Goal: Transaction & Acquisition: Purchase product/service

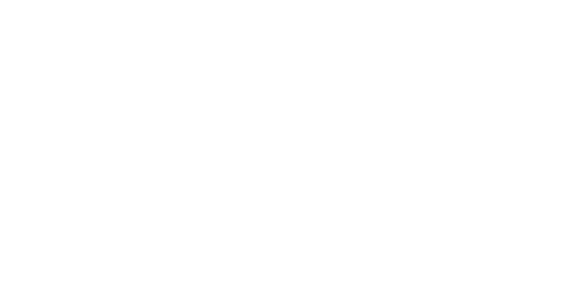
click at [495, 106] on div at bounding box center [286, 142] width 573 height 284
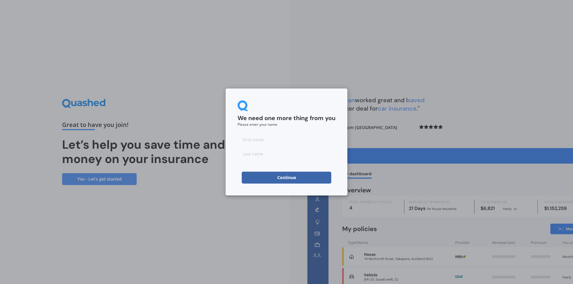
click at [271, 141] on input at bounding box center [286, 140] width 98 height 12
type input "Bronwyn"
click at [260, 151] on input at bounding box center [286, 154] width 98 height 12
type input "Cook"
click at [285, 177] on button "Continue" at bounding box center [286, 178] width 89 height 12
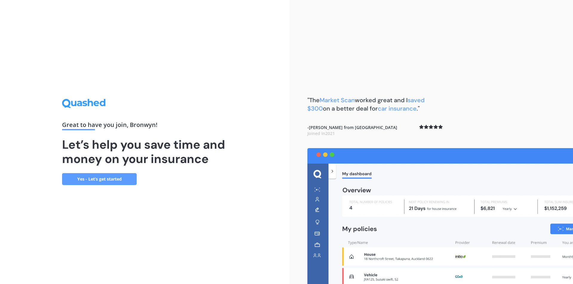
click at [96, 179] on link "Yes - Let’s get started" at bounding box center [99, 179] width 75 height 12
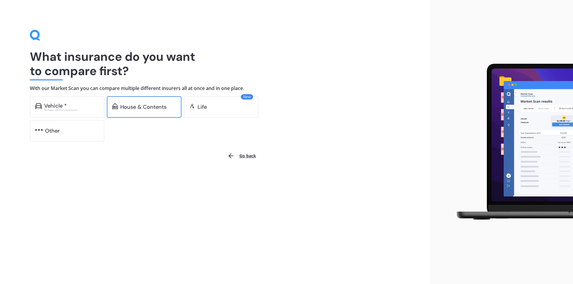
click at [136, 106] on div "House & Contents" at bounding box center [143, 107] width 46 height 6
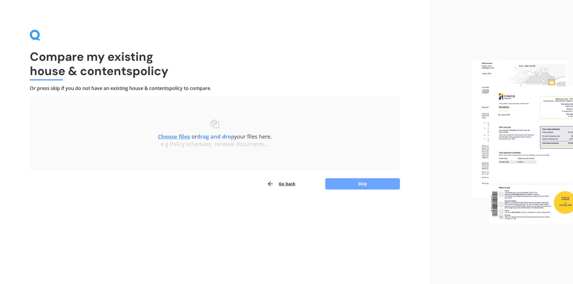
click at [355, 185] on button "Skip" at bounding box center [362, 183] width 75 height 11
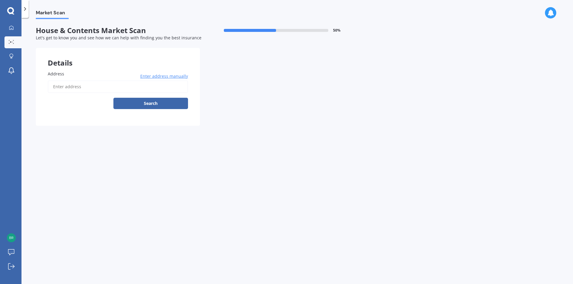
click at [101, 88] on input "Address" at bounding box center [118, 87] width 140 height 13
type input "[STREET_ADDRESS]"
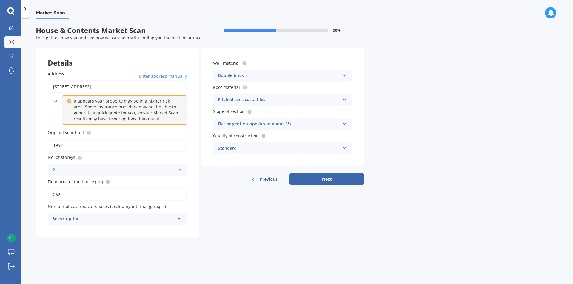
click at [165, 220] on div "Select option" at bounding box center [113, 219] width 122 height 7
click at [474, 120] on div "Market Scan House & Contents Market Scan 50 % Let's get to know you and see how…" at bounding box center [296, 152] width 551 height 266
click at [331, 180] on button "Next" at bounding box center [326, 179] width 75 height 11
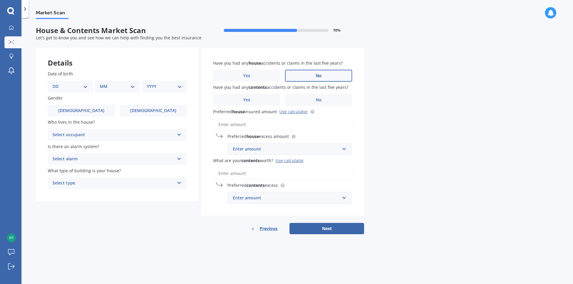
click at [324, 77] on label "No" at bounding box center [318, 76] width 67 height 12
click at [0, 0] on input "No" at bounding box center [0, 0] width 0 height 0
click at [324, 100] on label "No" at bounding box center [318, 100] width 67 height 12
click at [0, 0] on input "No" at bounding box center [0, 0] width 0 height 0
click at [243, 126] on input "Preferred house insured amount Use calculator" at bounding box center [282, 124] width 139 height 13
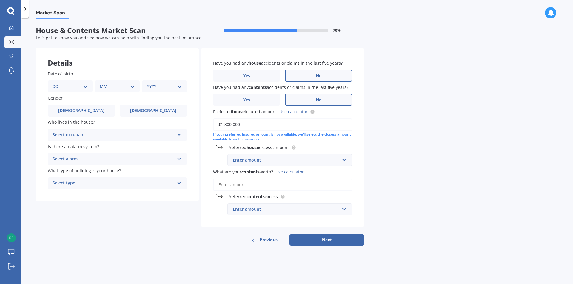
type input "$1,300,000"
click at [238, 161] on div "Enter amount" at bounding box center [286, 160] width 107 height 7
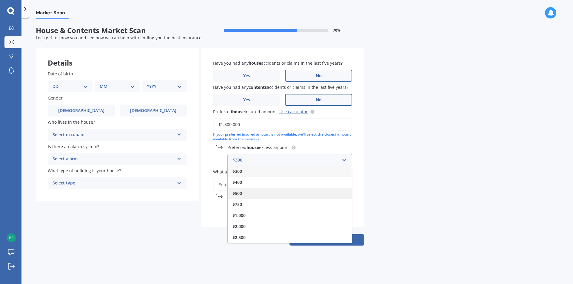
click at [247, 191] on div "$500" at bounding box center [290, 193] width 124 height 11
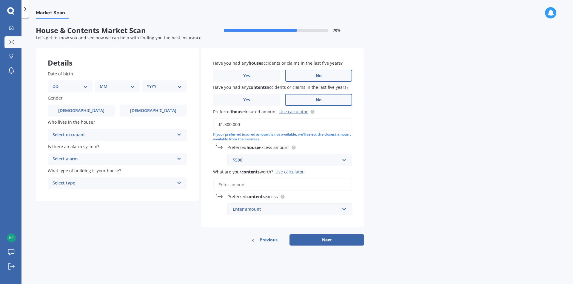
click at [80, 88] on select "DD 01 02 03 04 05 06 07 08 09 10 11 12 13 14 15 16 17 18 19 20 21 22 23 24 25 2…" at bounding box center [69, 86] width 35 height 7
select select "07"
click at [57, 83] on select "DD 01 02 03 04 05 06 07 08 09 10 11 12 13 14 15 16 17 18 19 20 21 22 23 24 25 2…" at bounding box center [69, 86] width 35 height 7
click at [122, 83] on select "MM 01 02 03 04 05 06 07 08 09 10 11 12" at bounding box center [118, 86] width 33 height 7
select select "11"
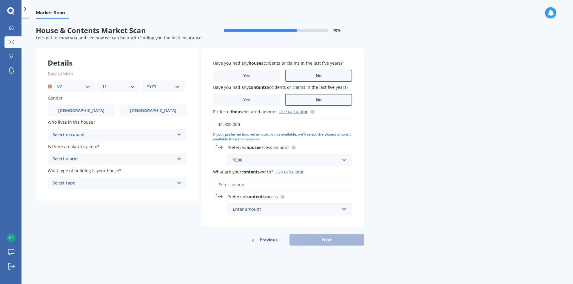
click at [102, 83] on select "MM 01 02 03 04 05 06 07 08 09 10 11 12" at bounding box center [118, 86] width 33 height 7
click at [156, 89] on select "YYYY 2009 2008 2007 2006 2005 2004 2003 2002 2001 2000 1999 1998 1997 1996 1995…" at bounding box center [163, 86] width 33 height 7
select select "1984"
click at [147, 83] on select "YYYY 2009 2008 2007 2006 2005 2004 2003 2002 2001 2000 1999 1998 1997 1996 1995…" at bounding box center [163, 86] width 33 height 7
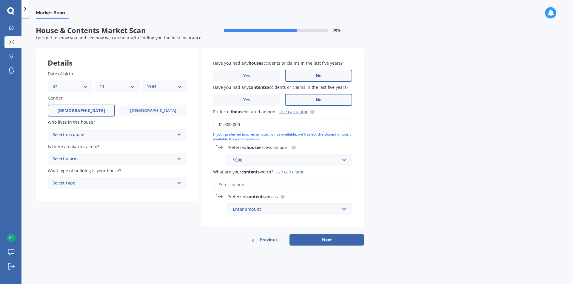
click at [94, 111] on label "[DEMOGRAPHIC_DATA]" at bounding box center [81, 111] width 67 height 12
click at [0, 0] on input "[DEMOGRAPHIC_DATA]" at bounding box center [0, 0] width 0 height 0
click at [147, 112] on span "[DEMOGRAPHIC_DATA]" at bounding box center [152, 110] width 47 height 5
click at [0, 0] on input "[DEMOGRAPHIC_DATA]" at bounding box center [0, 0] width 0 height 0
click at [117, 136] on div "Select occupant" at bounding box center [113, 135] width 122 height 7
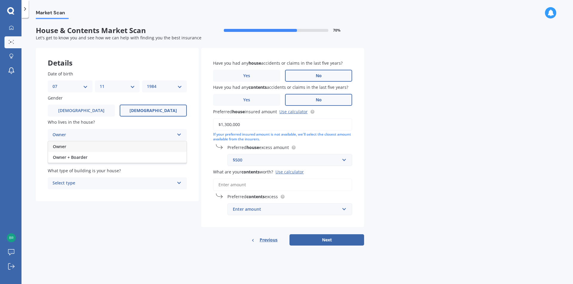
click at [89, 148] on div "Owner" at bounding box center [117, 146] width 138 height 11
click at [118, 161] on div "Select alarm" at bounding box center [113, 159] width 122 height 7
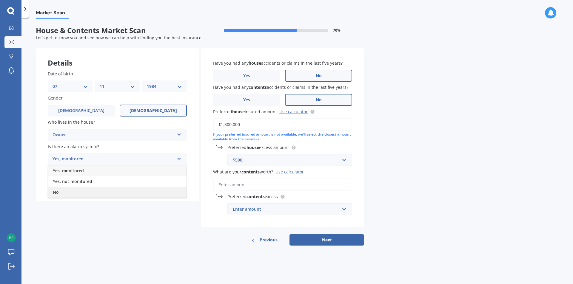
click at [75, 195] on div "No" at bounding box center [117, 192] width 138 height 11
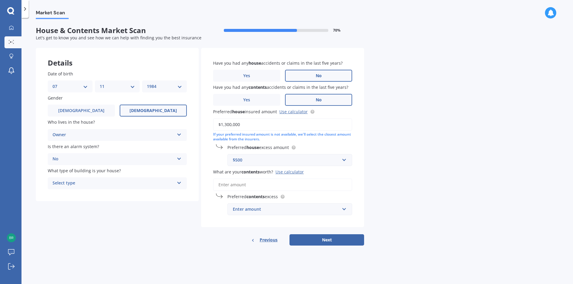
click at [94, 183] on div "Select type" at bounding box center [113, 183] width 122 height 7
click at [100, 197] on div "Freestanding" at bounding box center [117, 195] width 138 height 11
click at [104, 179] on div "Freestanding Freestanding Multi-unit (in a block of 6 or less) Multi-unit (in a…" at bounding box center [117, 183] width 139 height 12
click at [104, 183] on div "Freestanding" at bounding box center [113, 183] width 122 height 7
click at [332, 241] on button "Next" at bounding box center [326, 239] width 75 height 11
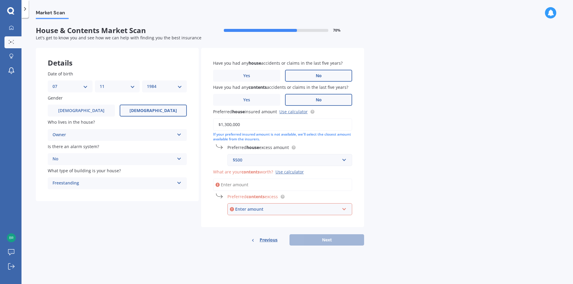
click at [242, 184] on input "What are your contents worth? Use calculator" at bounding box center [282, 185] width 139 height 13
type input "$5"
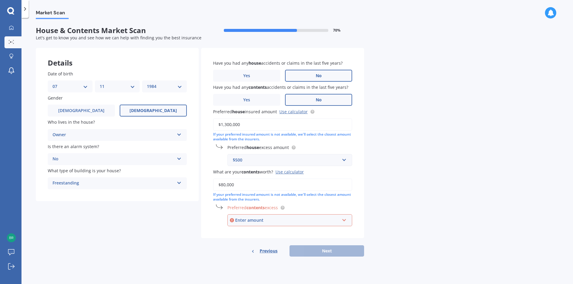
type input "$80,000"
click at [327, 225] on input "text" at bounding box center [287, 220] width 119 height 11
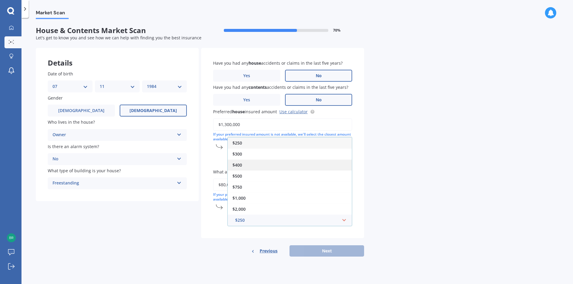
click at [267, 165] on div "$400" at bounding box center [290, 165] width 124 height 11
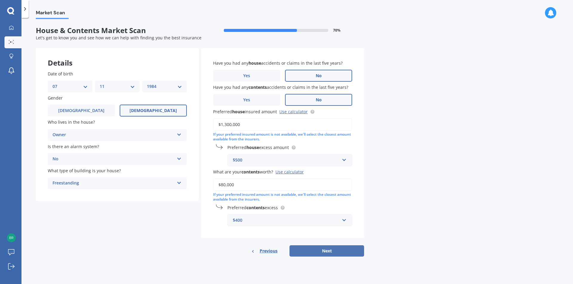
click at [333, 254] on button "Next" at bounding box center [326, 250] width 75 height 11
select select "07"
select select "11"
select select "1984"
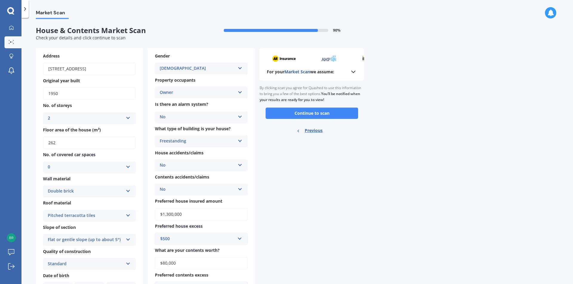
scroll to position [30, 0]
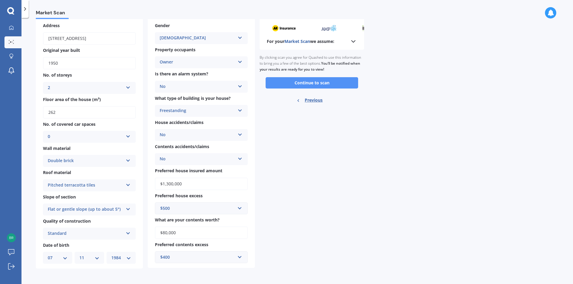
click at [339, 86] on button "Continue to scan" at bounding box center [311, 82] width 92 height 11
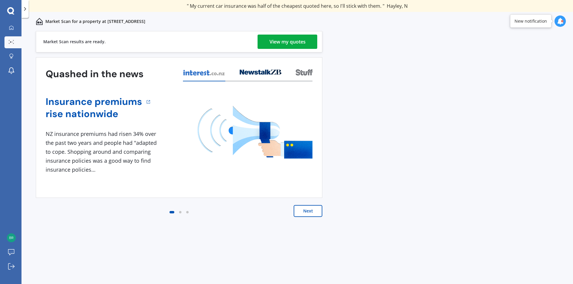
click at [296, 40] on div "View my quotes" at bounding box center [287, 42] width 36 height 14
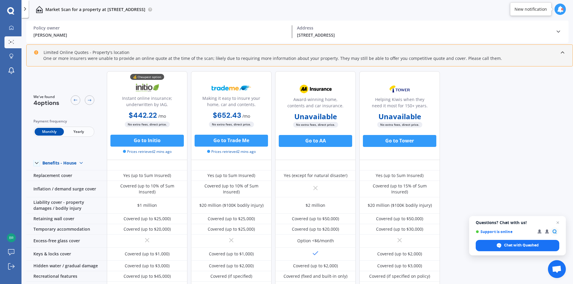
scroll to position [30, 0]
